Goal: Download file/media

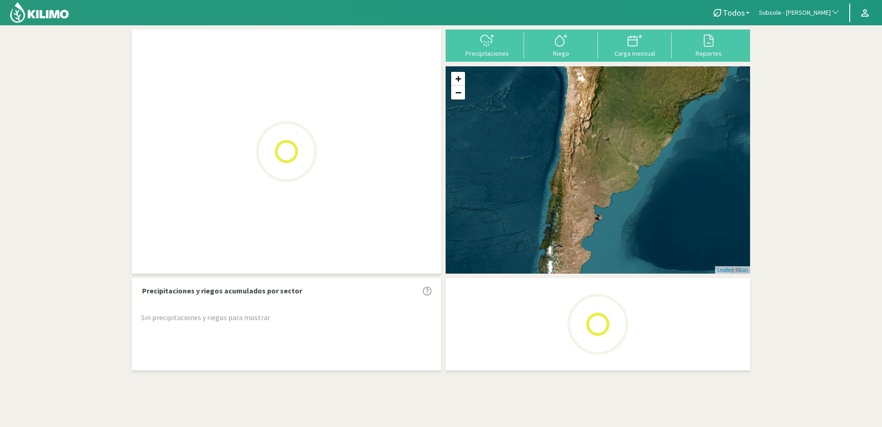
click at [222, 95] on div at bounding box center [286, 152] width 309 height 244
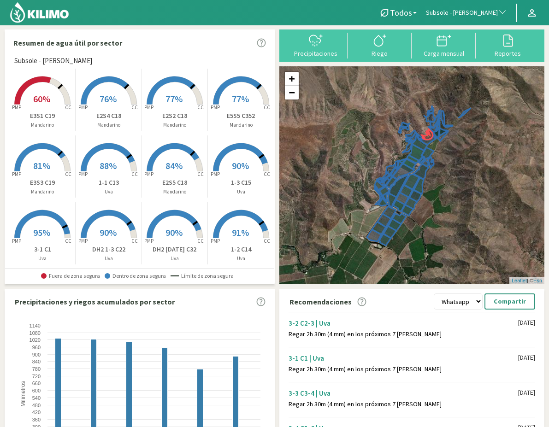
click at [225, 107] on rect at bounding box center [241, 106] width 74 height 74
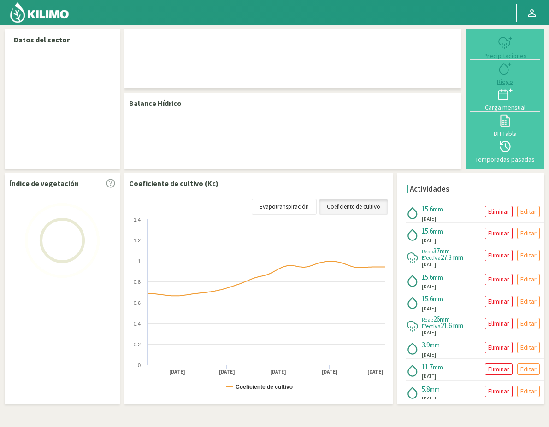
select select "267: Object"
select select "48: Object"
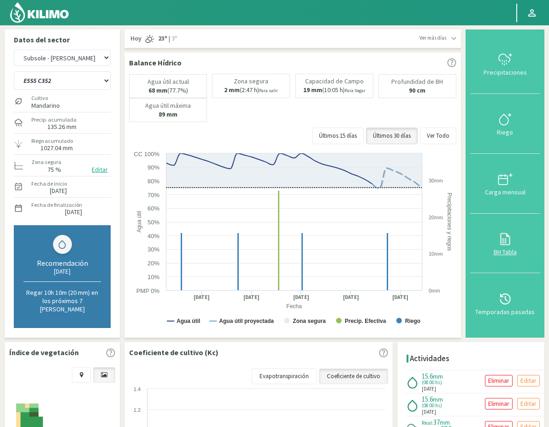
click at [508, 241] on icon at bounding box center [505, 239] width 15 height 15
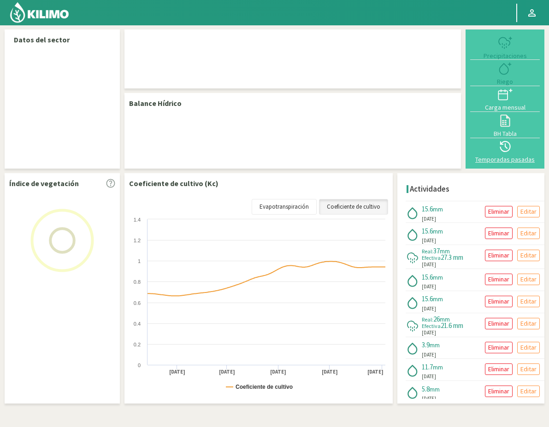
click at [498, 151] on div at bounding box center [505, 146] width 64 height 15
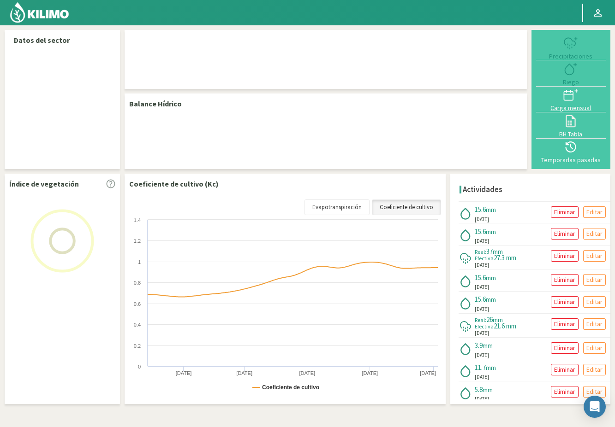
select select "267: Object"
select select "48: Object"
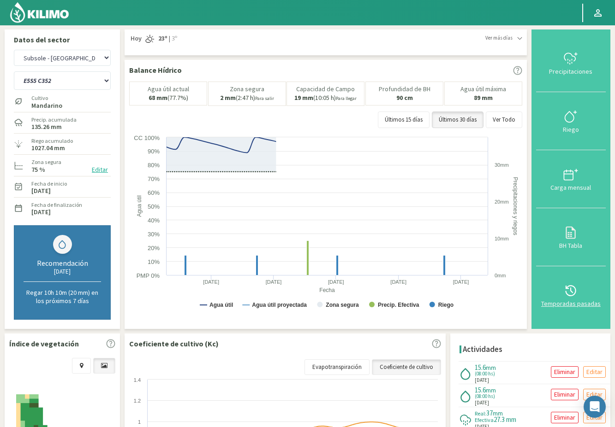
click at [552, 303] on div "Temporadas pasadas" at bounding box center [571, 304] width 64 height 6
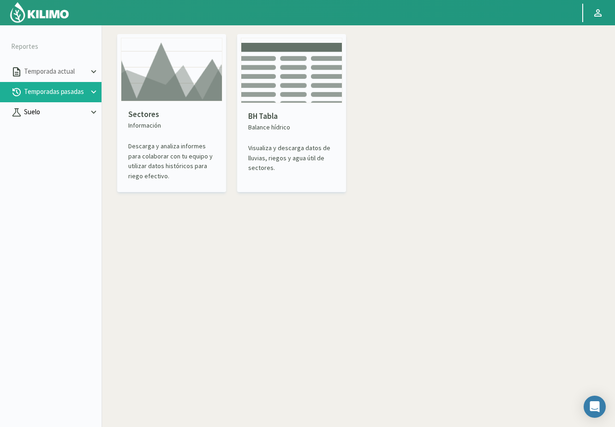
click at [65, 108] on p "Suelo" at bounding box center [55, 112] width 66 height 11
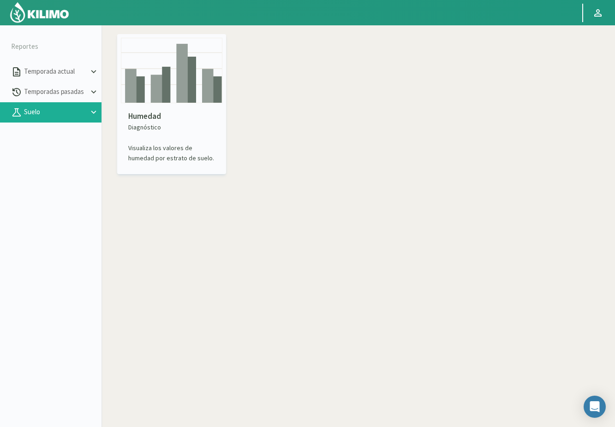
click at [149, 106] on div "Humedad Diagnóstico Visualiza los valores de humedad por estrato de suelo." at bounding box center [171, 136] width 101 height 67
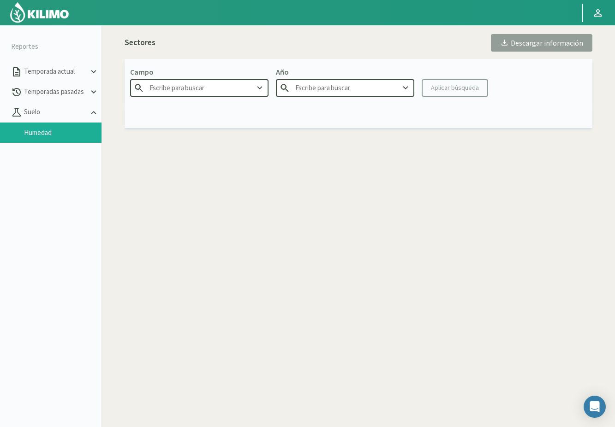
type input "Agr. Cardonal"
type input "2025"
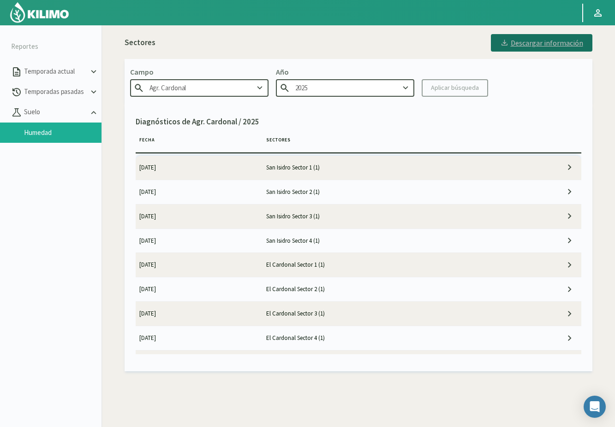
click at [552, 47] on div "Descargar información" at bounding box center [541, 42] width 83 height 9
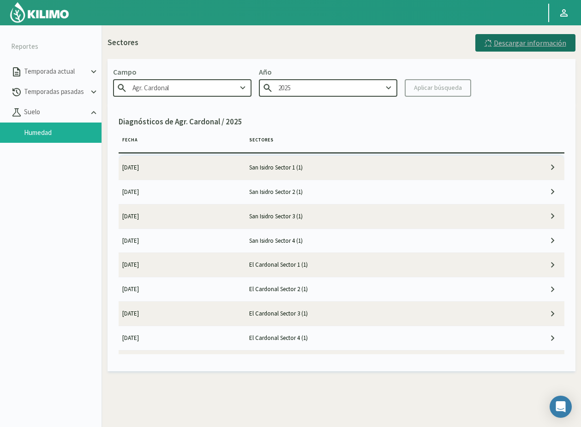
click at [552, 47] on div "Descargar información" at bounding box center [525, 42] width 82 height 9
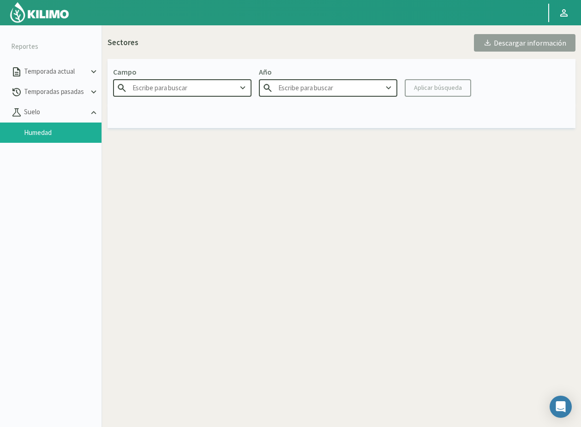
type input "Agr. Cardonal"
type input "2025"
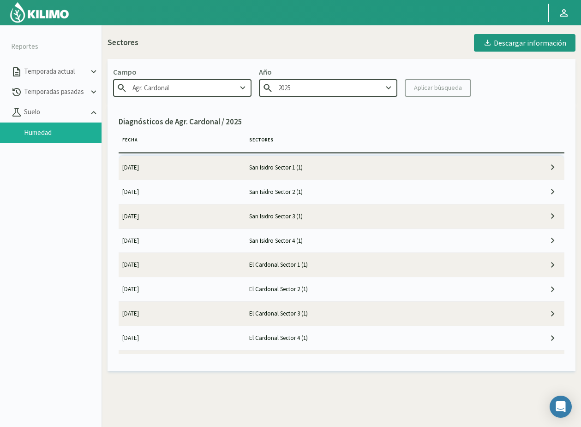
click at [513, 167] on td at bounding box center [532, 168] width 64 height 24
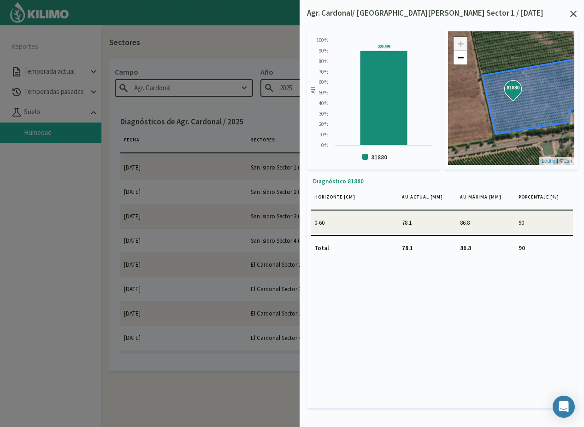
click at [578, 18] on div "Agr. Cardonal/ San Isidro Sector 1 / 09/01/25 Created with Highcharts 9.2.2 AU …" at bounding box center [442, 213] width 285 height 427
click at [574, 11] on icon at bounding box center [573, 14] width 6 height 6
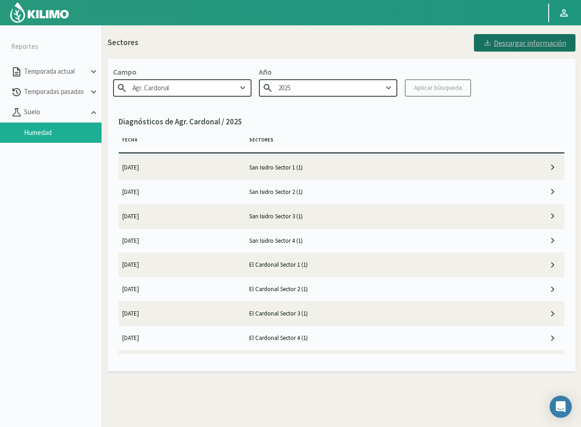
click at [536, 42] on div "Descargar información" at bounding box center [524, 42] width 83 height 9
